Goal: Task Accomplishment & Management: Manage account settings

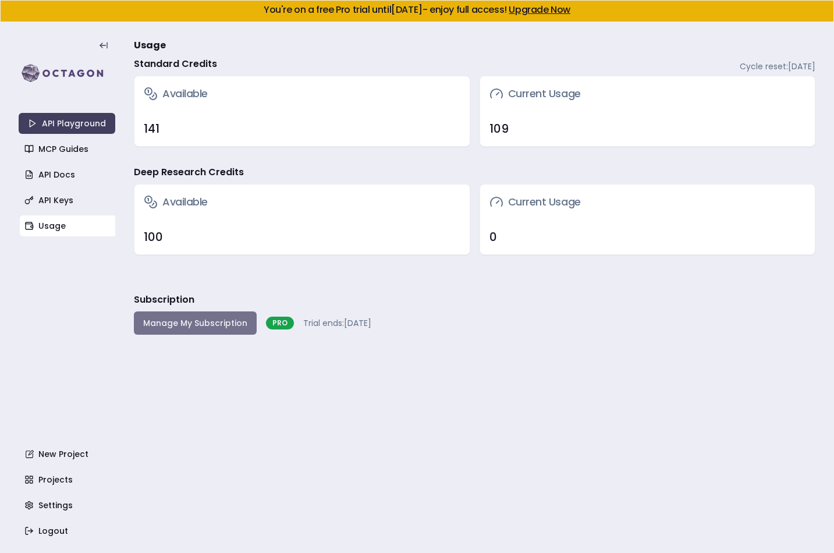
click at [211, 324] on button "Manage My Subscription" at bounding box center [195, 322] width 123 height 23
click at [523, 97] on h3 "Current Usage" at bounding box center [534, 94] width 91 height 16
click at [208, 324] on button "Manage My Subscription" at bounding box center [195, 322] width 123 height 23
